Goal: Transaction & Acquisition: Book appointment/travel/reservation

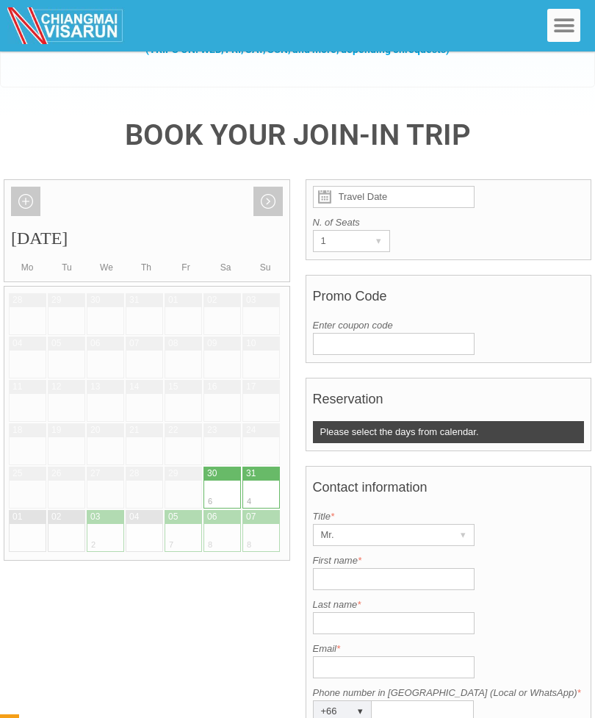
scroll to position [202, 0]
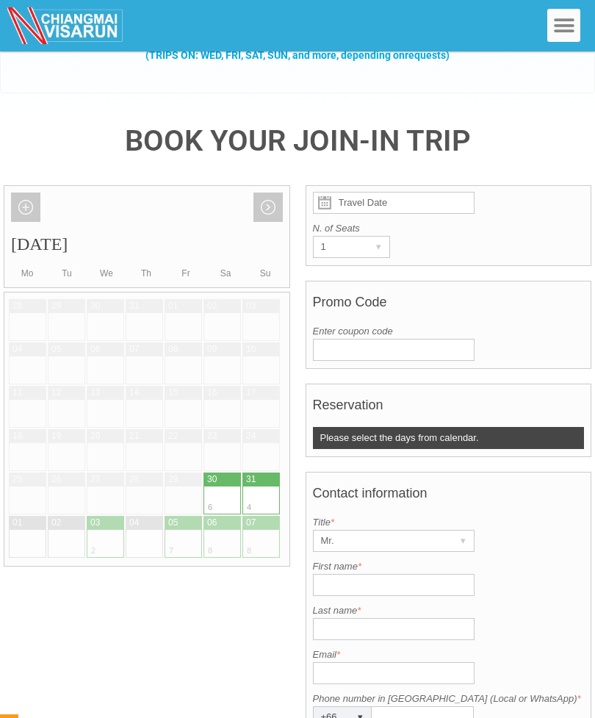
click at [214, 486] on div at bounding box center [212, 500] width 19 height 28
type input "30 August 2025"
radio input "true"
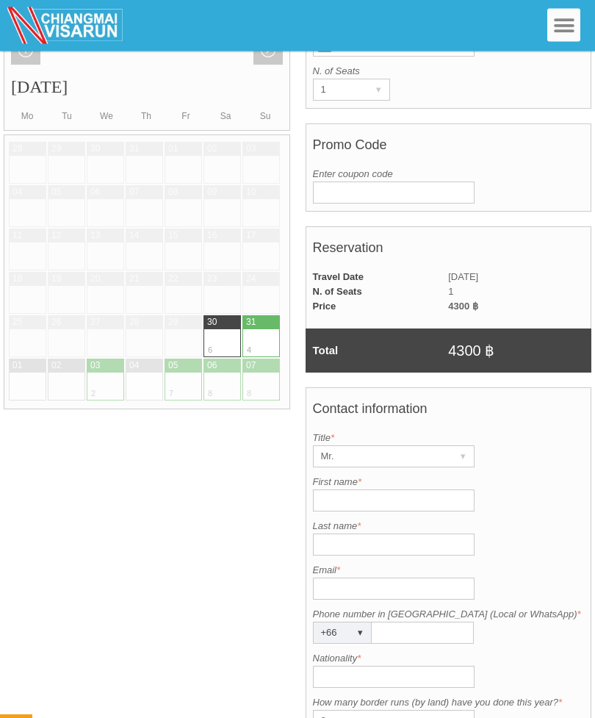
scroll to position [361, 0]
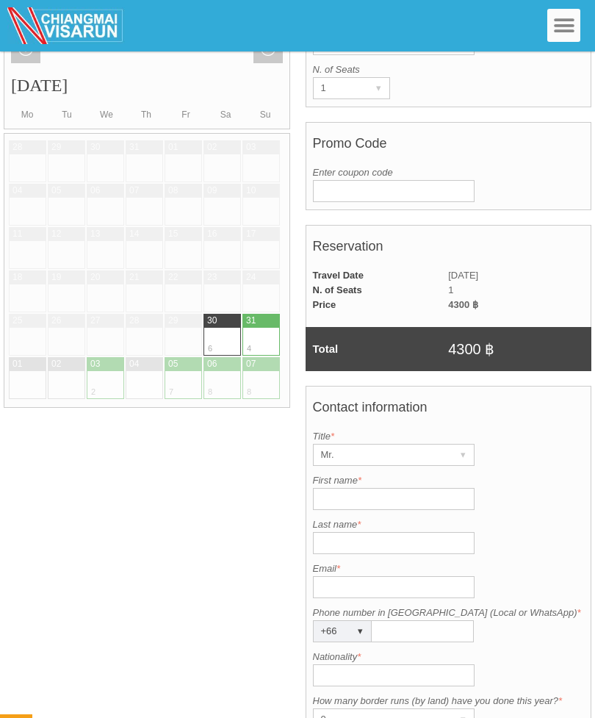
click at [369, 444] on div "Mr." at bounding box center [380, 454] width 132 height 21
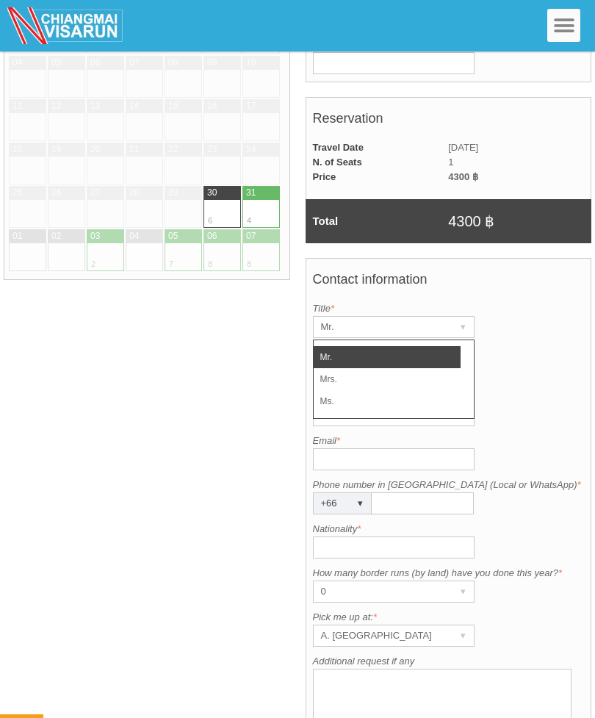
scroll to position [489, 0]
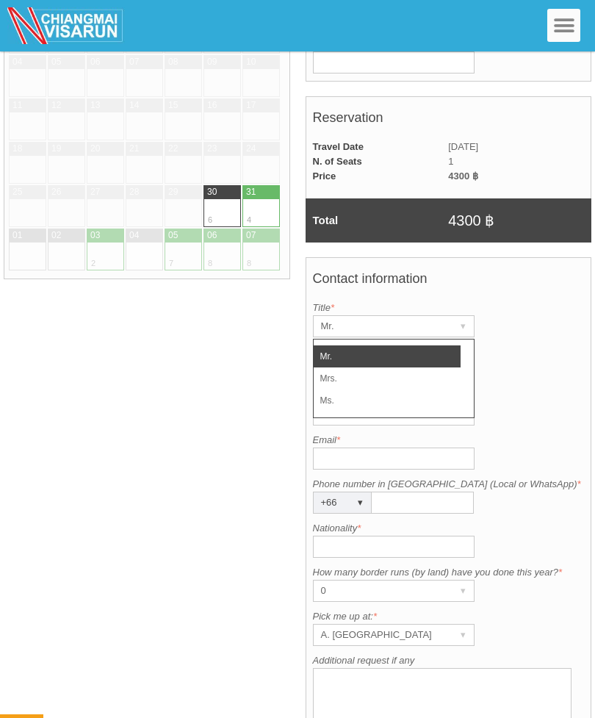
click at [364, 389] on li "Ms." at bounding box center [387, 400] width 147 height 22
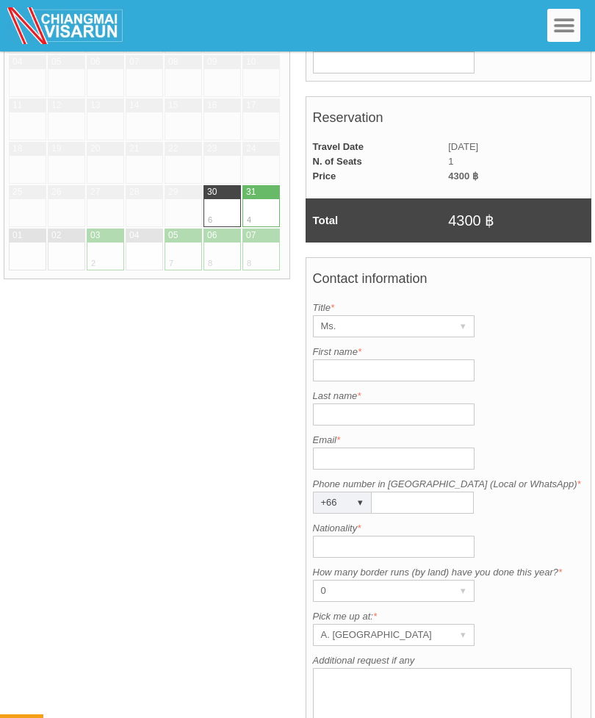
click at [378, 359] on input "First name *" at bounding box center [394, 370] width 162 height 22
type input "c"
type input "Chailyn"
click at [319, 403] on input "Last name *" at bounding box center [394, 414] width 162 height 22
type input "Francis"
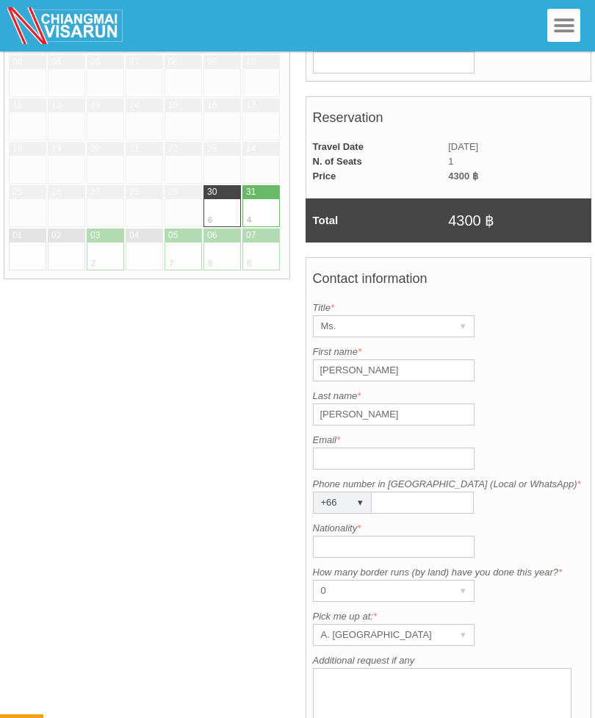
click at [409, 447] on input "Email *" at bounding box center [394, 458] width 162 height 22
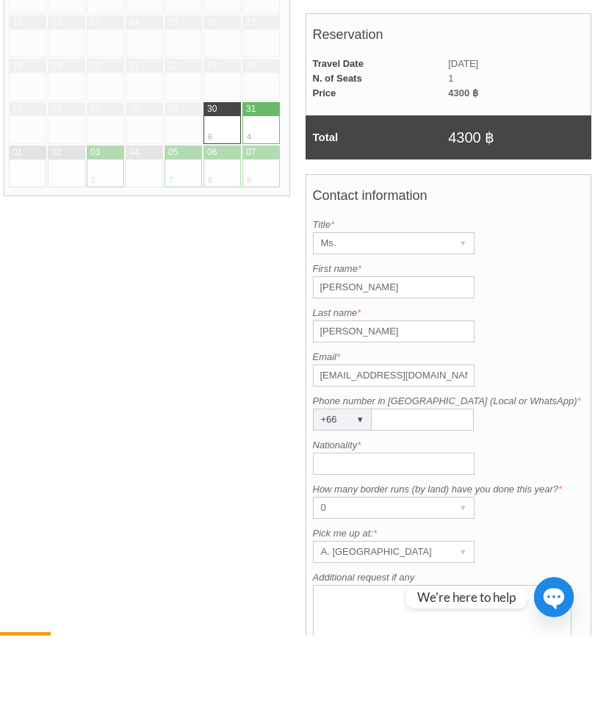
type input "Chaiciel@gmail.com"
click at [453, 491] on input "Phone number in Thailand (Local or WhatsApp) *" at bounding box center [423, 502] width 102 height 22
type input "660427740"
click at [411, 535] on input "Nationality *" at bounding box center [394, 546] width 162 height 22
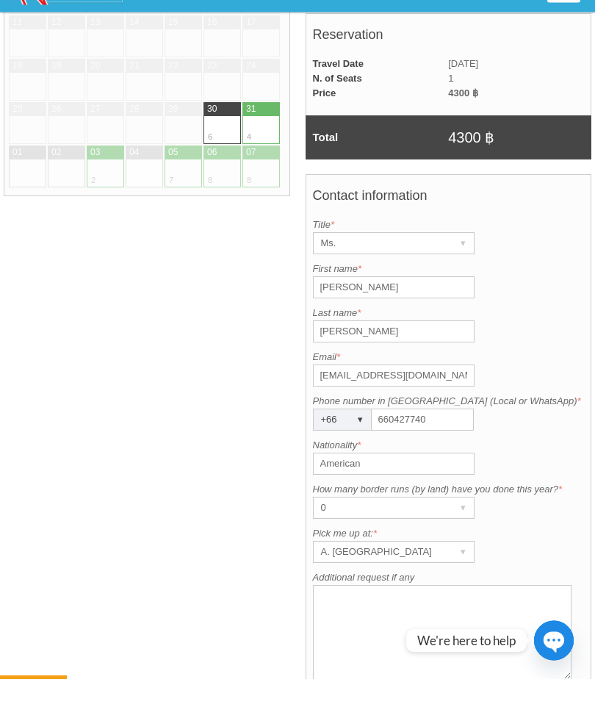
scroll to position [535, 0]
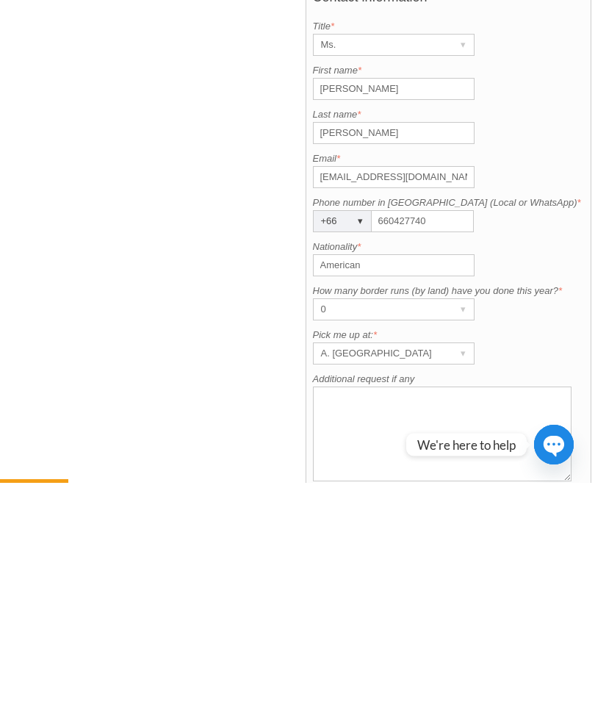
type input "American"
click at [433, 534] on div "0" at bounding box center [380, 544] width 132 height 21
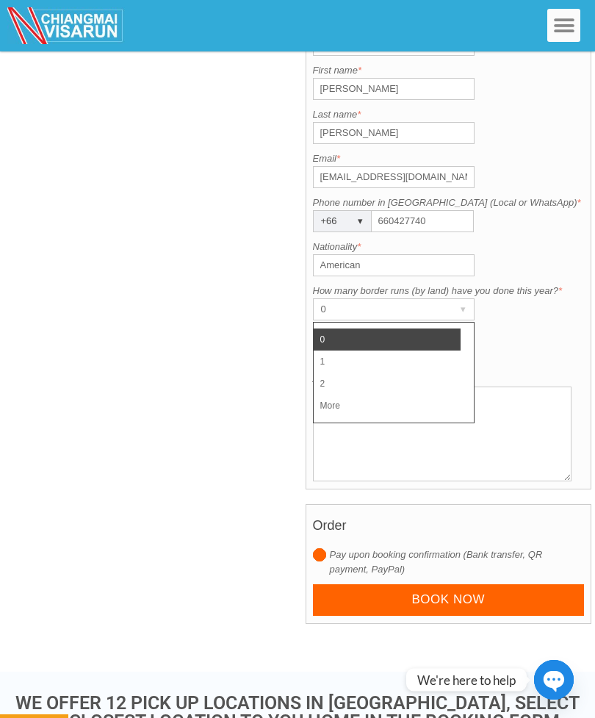
click at [379, 350] on li "1" at bounding box center [387, 361] width 147 height 22
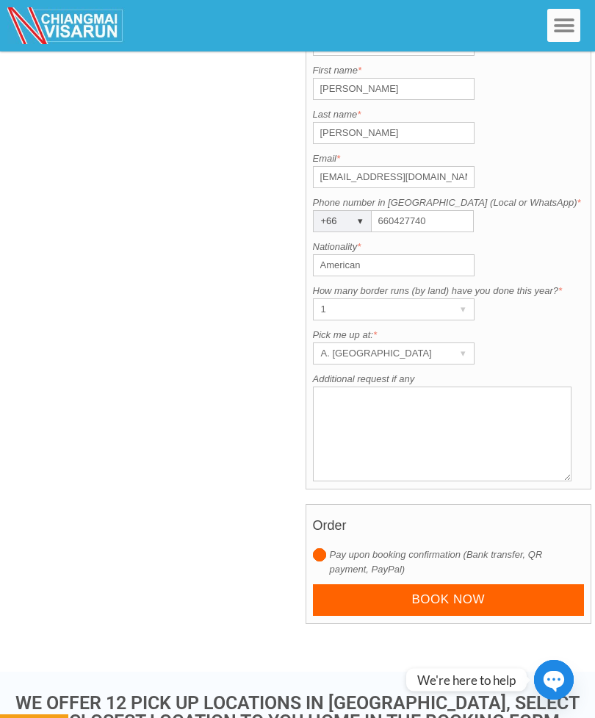
click at [432, 343] on div "A. Centara Riverside Hotel" at bounding box center [380, 353] width 132 height 21
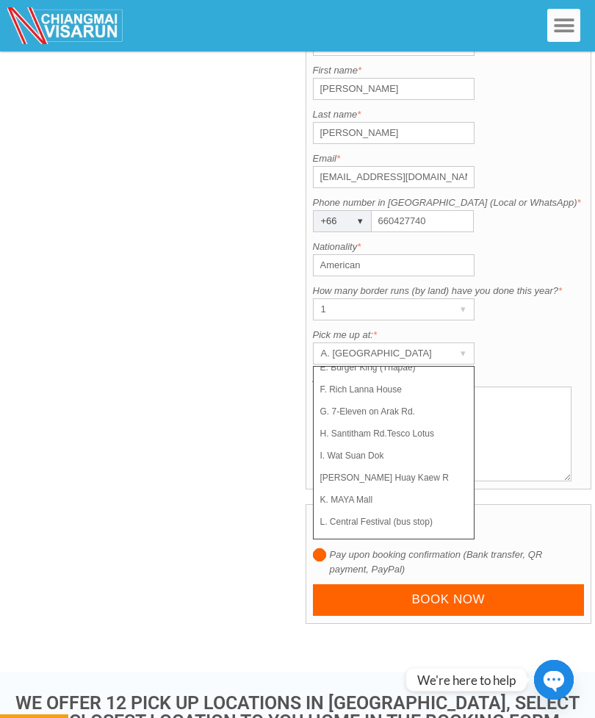
scroll to position [104, 0]
click at [409, 510] on li "L. Central Festival (bus stop)" at bounding box center [387, 521] width 147 height 22
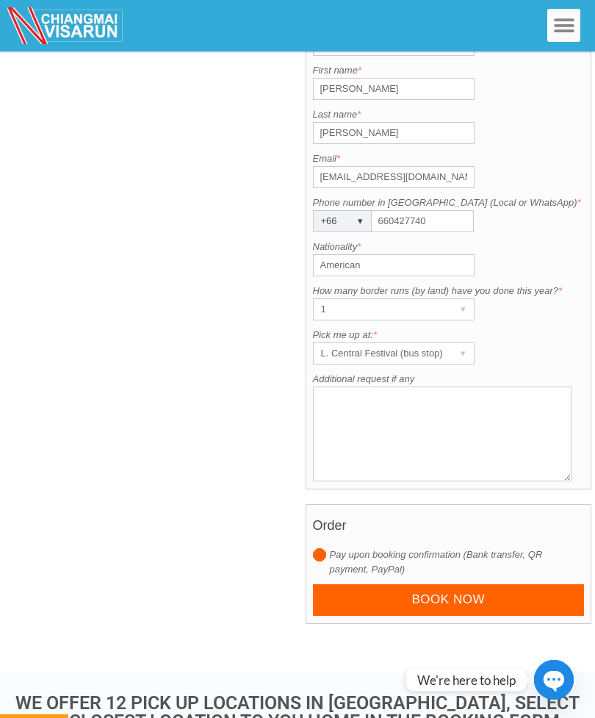
click at [430, 343] on div "L. Central Festival (bus stop)" at bounding box center [380, 353] width 132 height 21
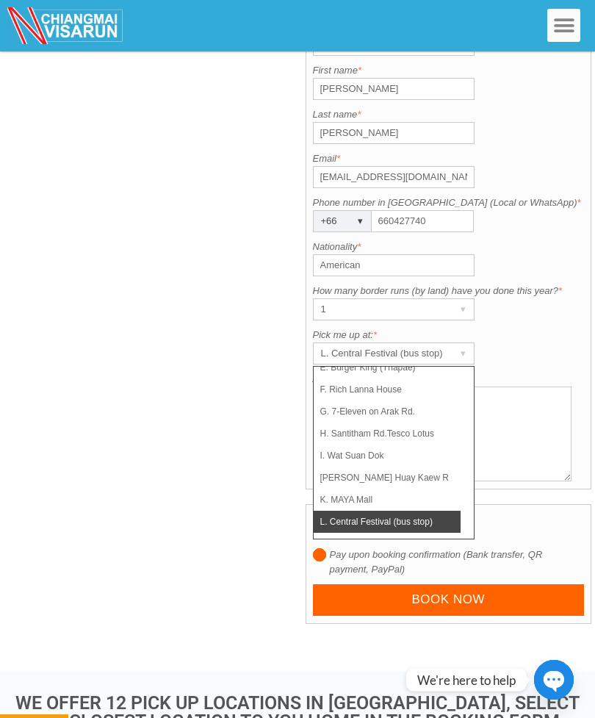
click at [414, 510] on li "L. Central Festival (bus stop)" at bounding box center [387, 521] width 147 height 22
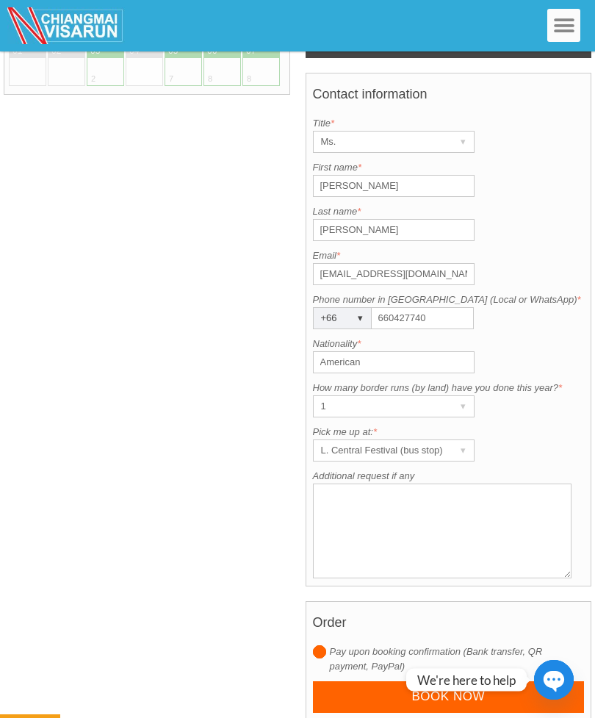
scroll to position [676, 0]
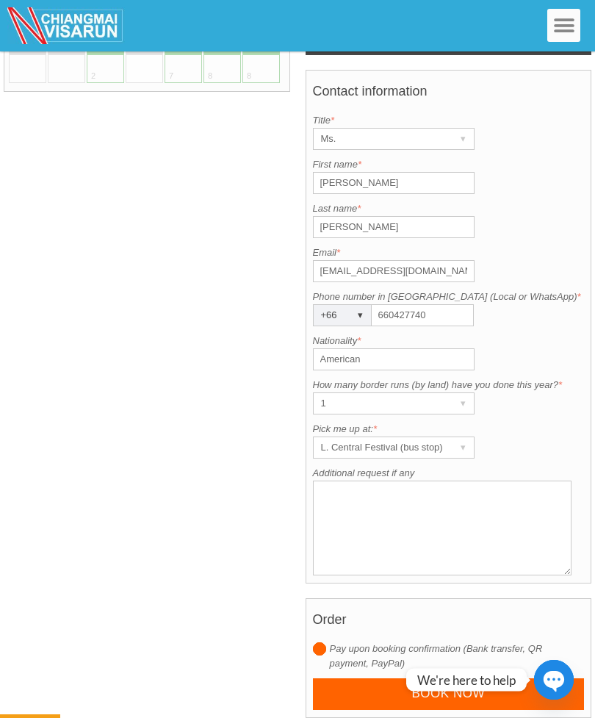
click at [460, 678] on input "Book now" at bounding box center [449, 694] width 272 height 32
